Goal: Information Seeking & Learning: Learn about a topic

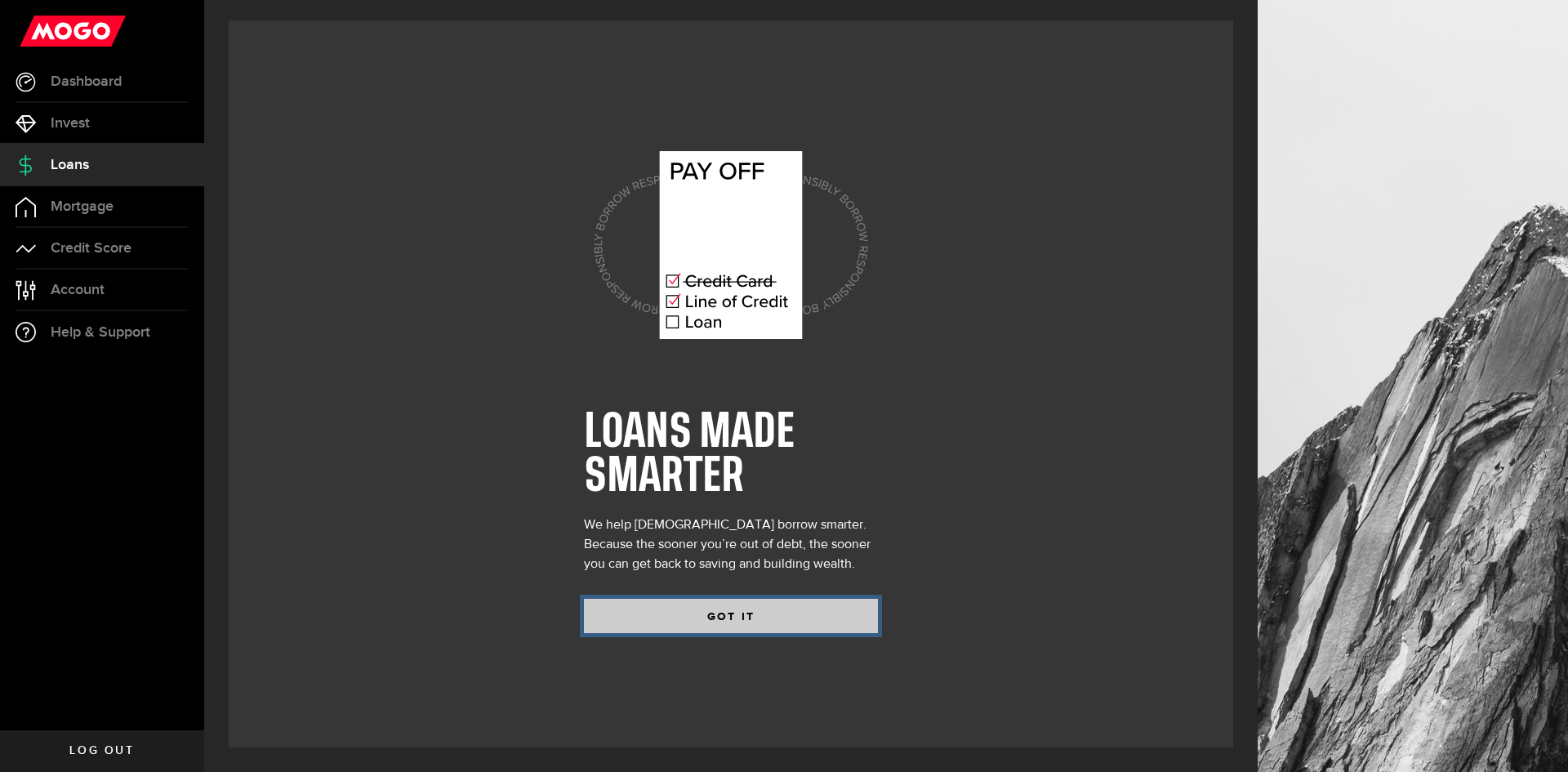
click at [823, 607] on button "GOT IT" at bounding box center [730, 615] width 294 height 34
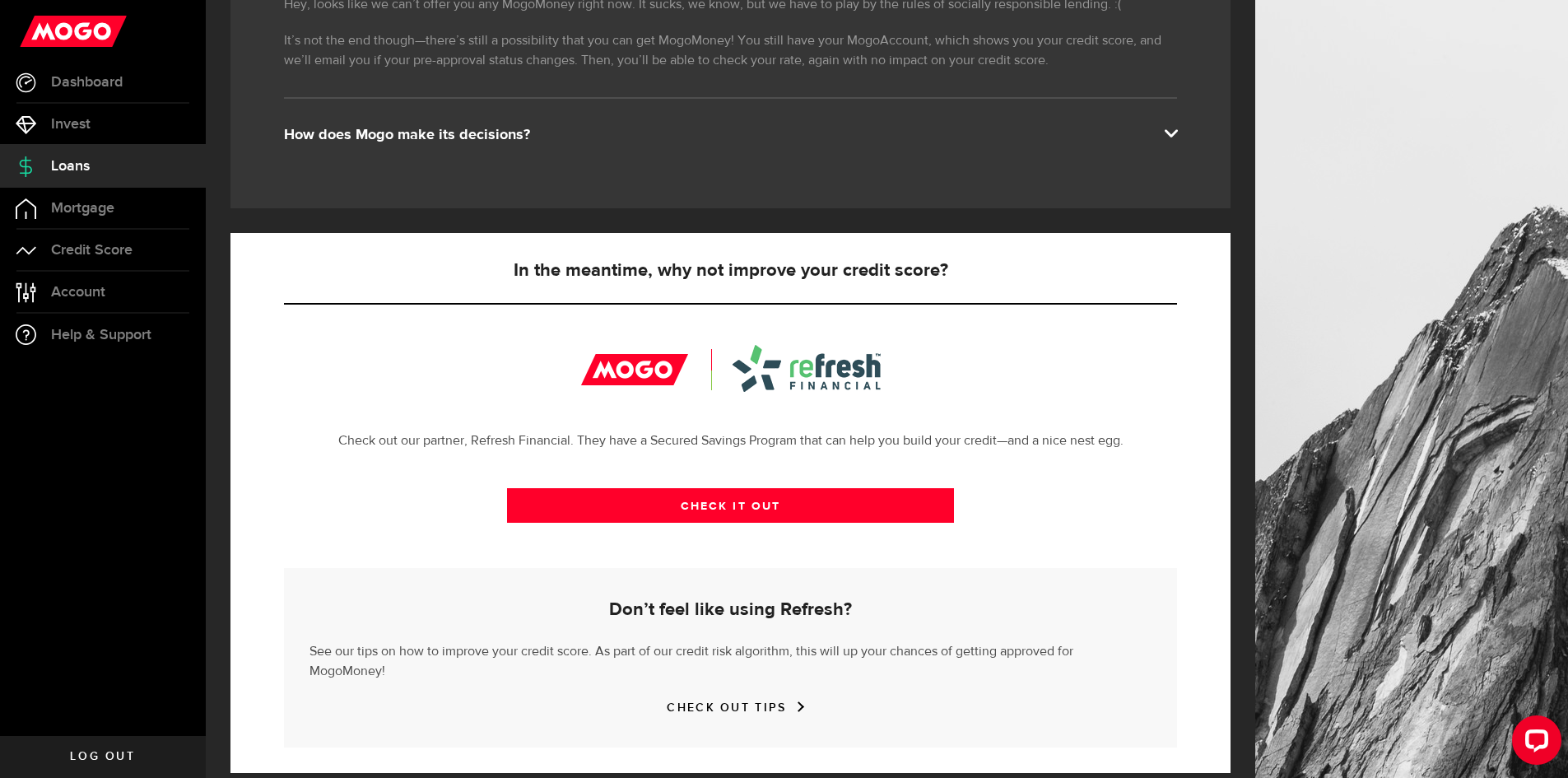
scroll to position [334, 0]
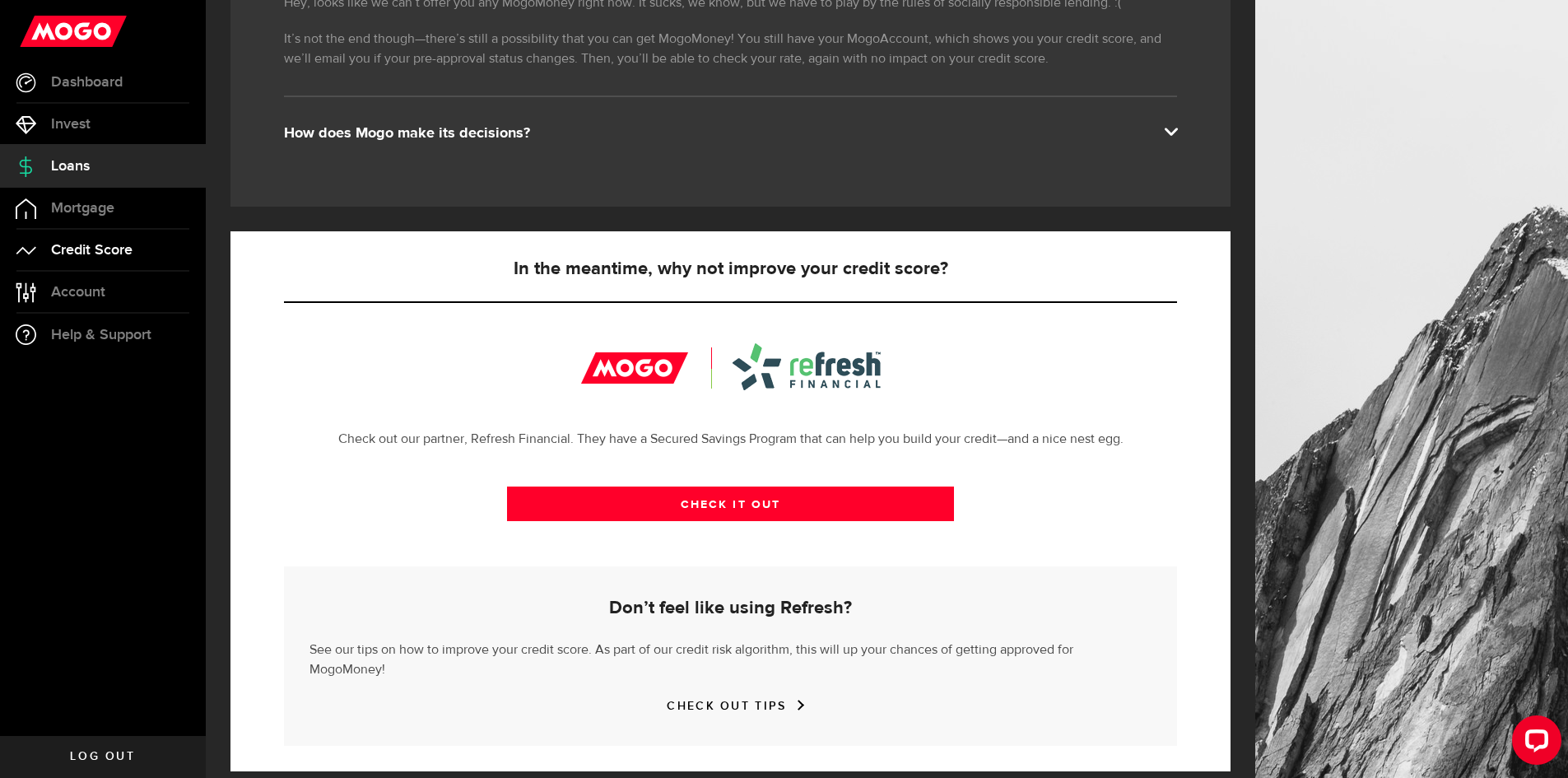
click at [193, 249] on link "Credit Score" at bounding box center [102, 250] width 205 height 41
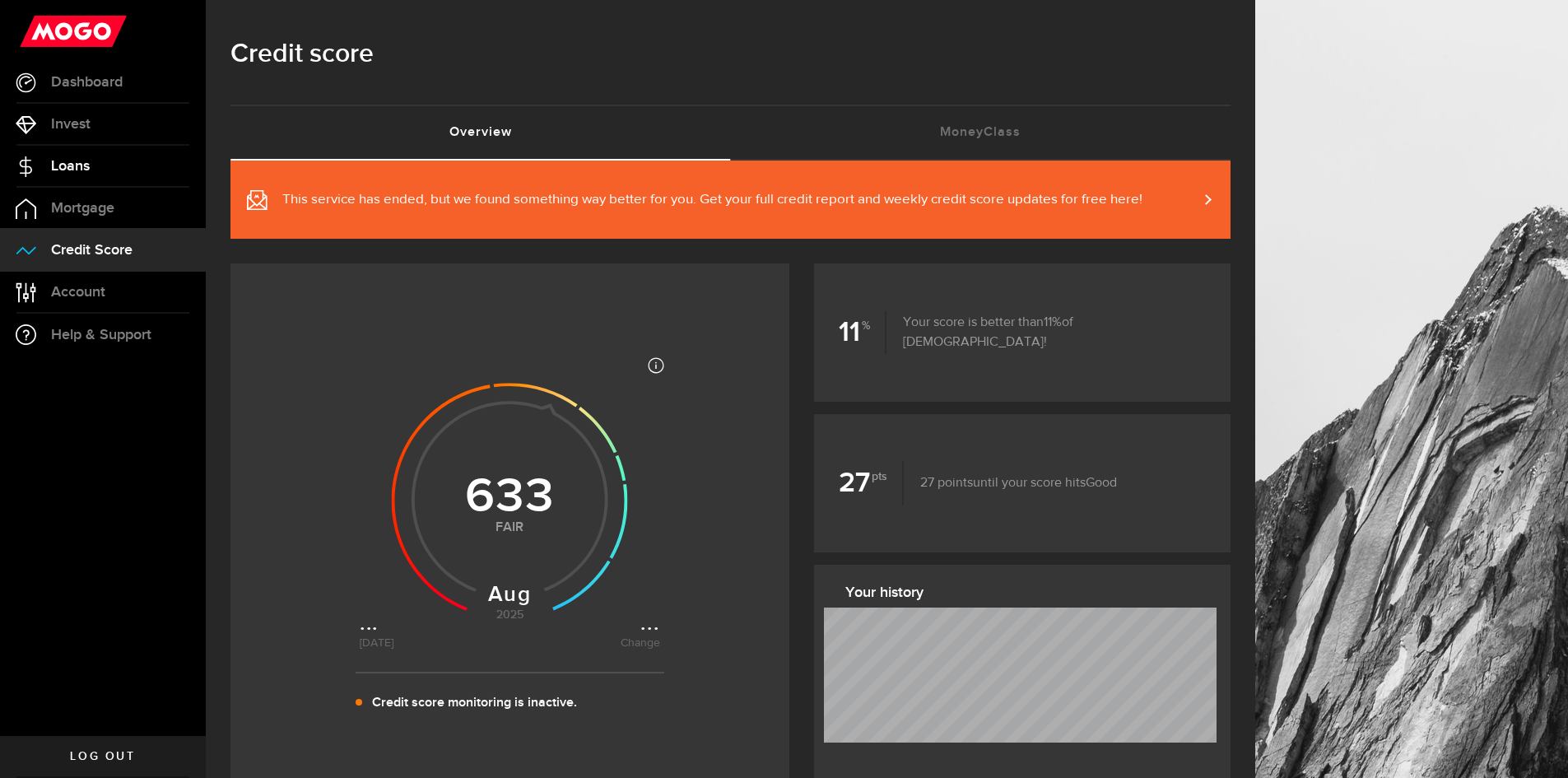
click at [134, 178] on link "Loans" at bounding box center [102, 166] width 205 height 41
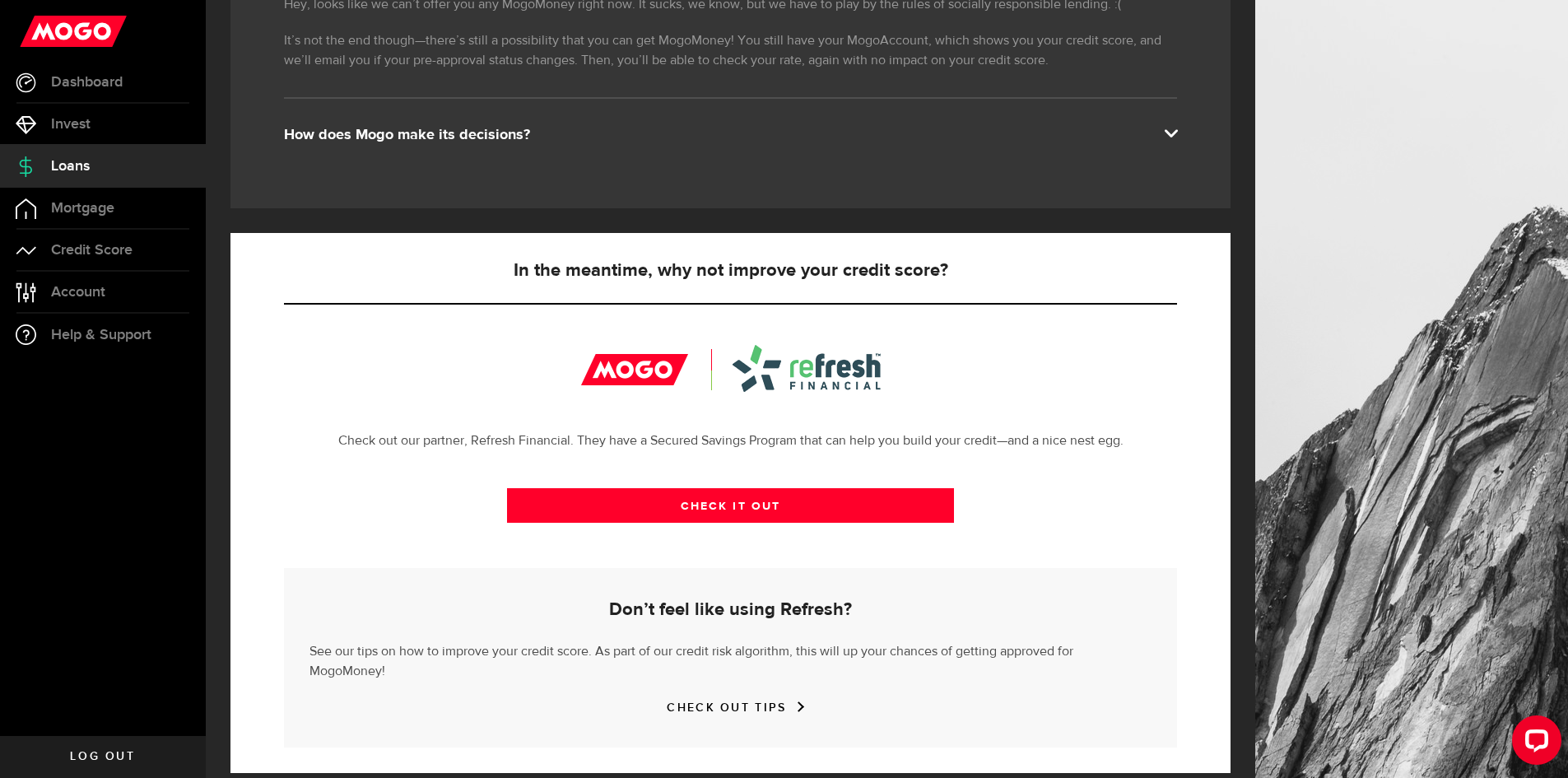
scroll to position [334, 0]
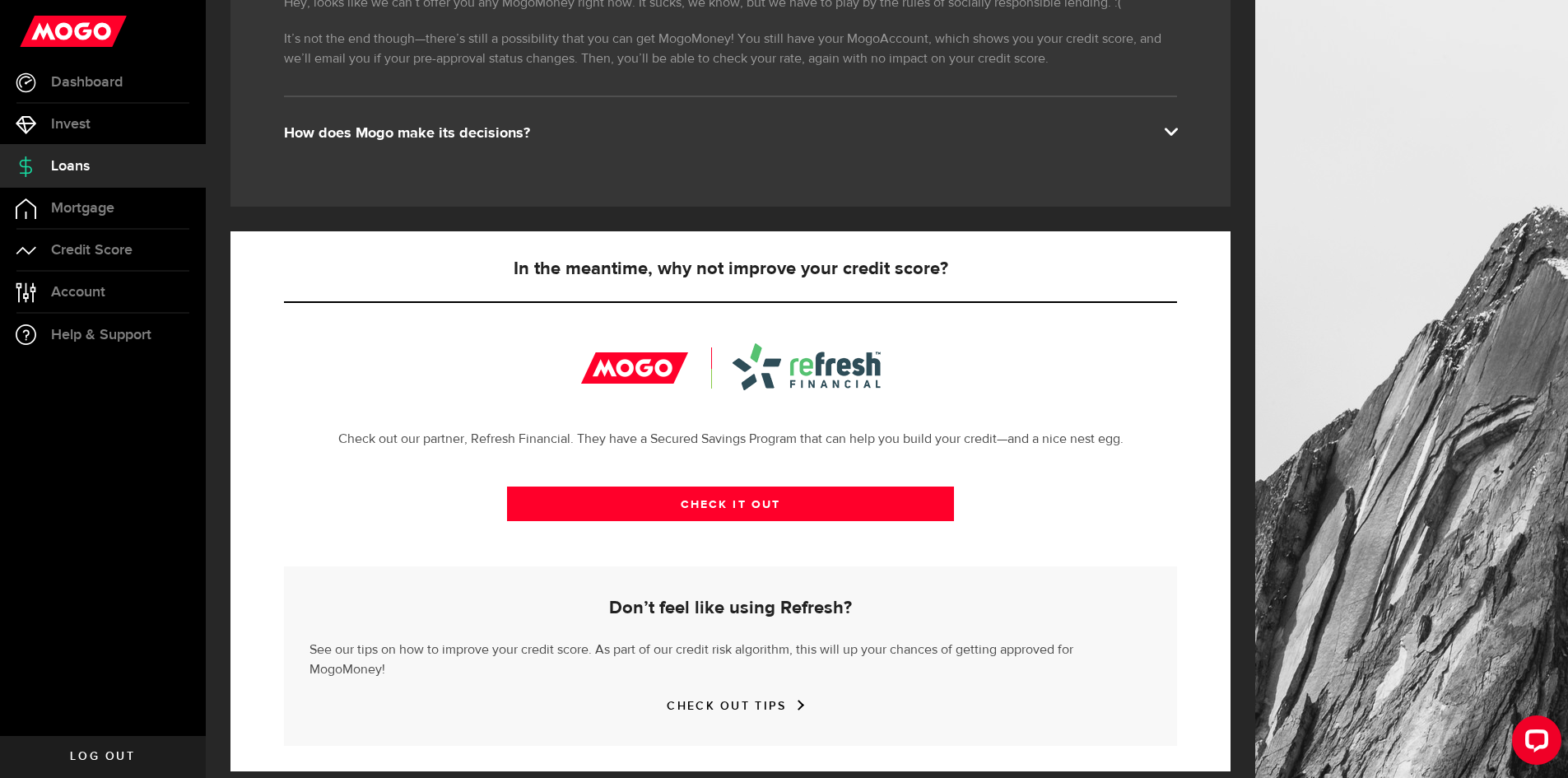
click at [365, 127] on div "How does Mogo make its decisions?" at bounding box center [731, 133] width 893 height 20
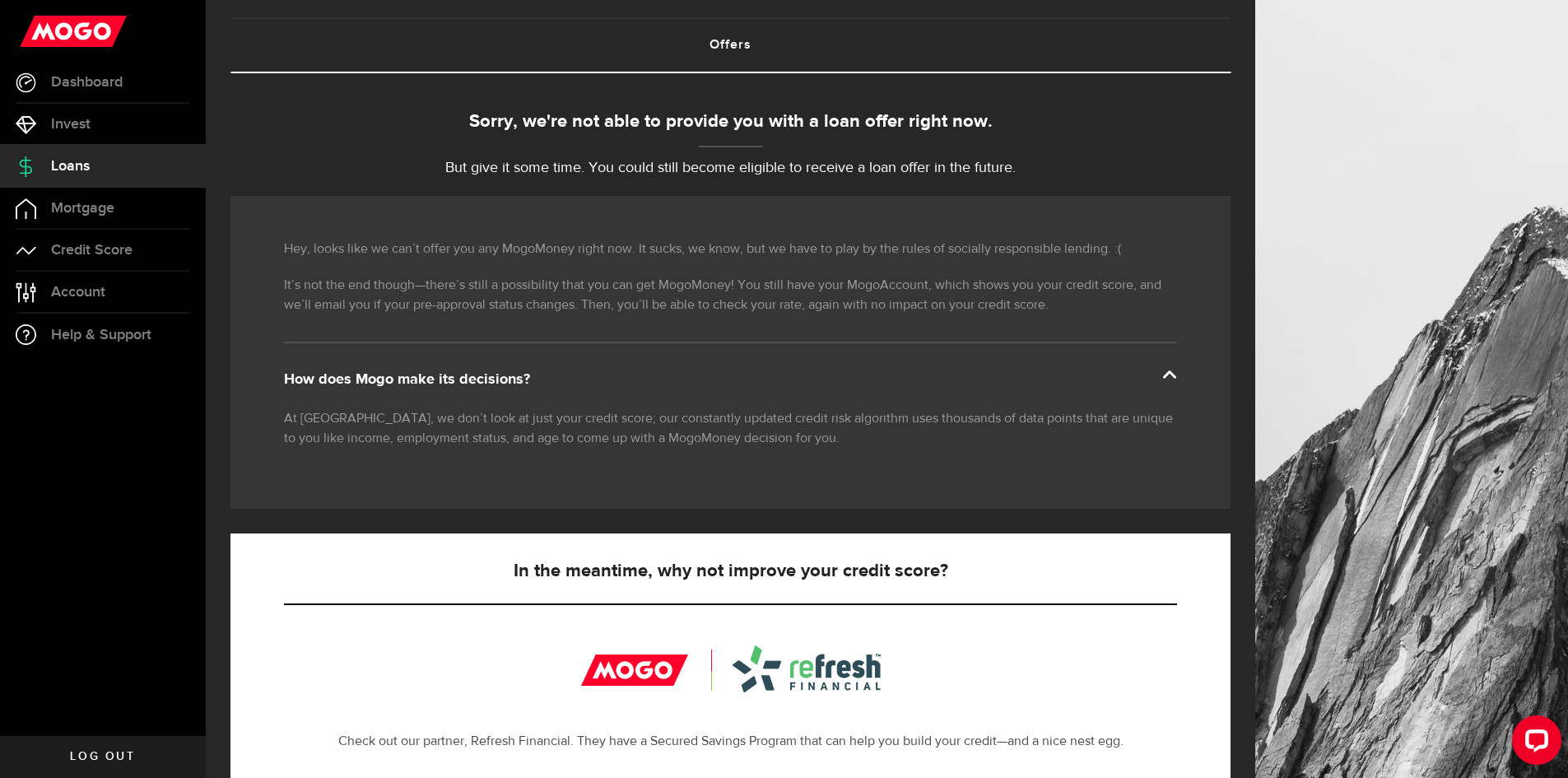
scroll to position [86, 0]
